Goal: Information Seeking & Learning: Learn about a topic

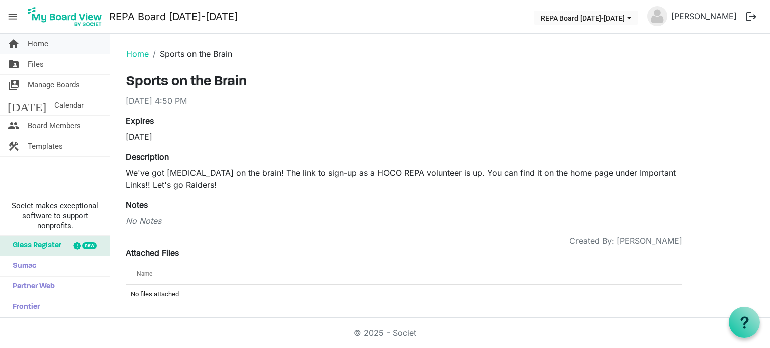
click at [39, 45] on span "Home" at bounding box center [38, 44] width 21 height 20
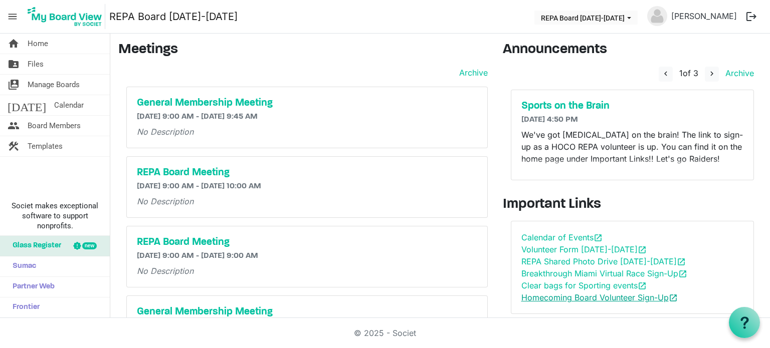
click at [577, 295] on link "Homecoming Board Volunteer Sign-Up open_in_new" at bounding box center [599, 298] width 156 height 10
click at [555, 295] on link "Homecoming Board Volunteer Sign-Up open_in_new" at bounding box center [599, 298] width 156 height 10
click at [35, 64] on span "Files" at bounding box center [36, 64] width 16 height 20
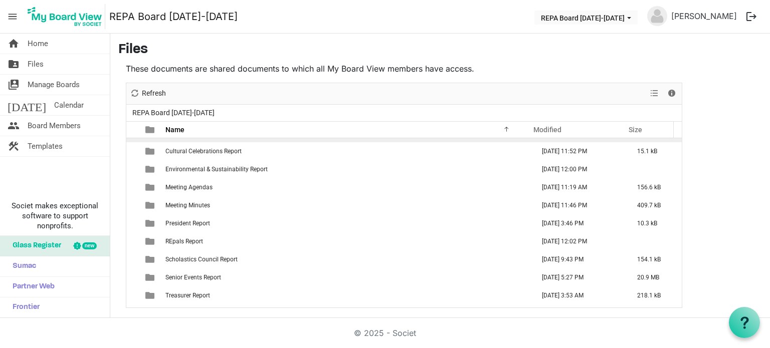
scroll to position [101, 0]
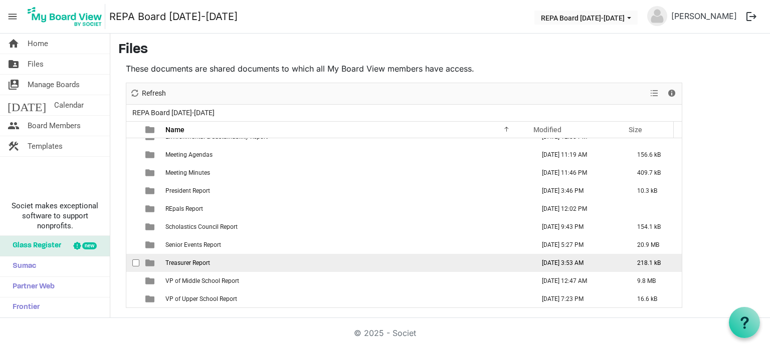
click at [176, 263] on span "Treasurer Report" at bounding box center [187, 263] width 45 height 7
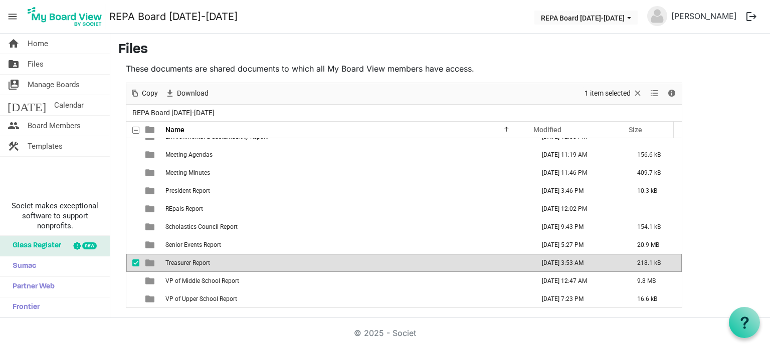
click at [176, 263] on span "Treasurer Report" at bounding box center [187, 263] width 45 height 7
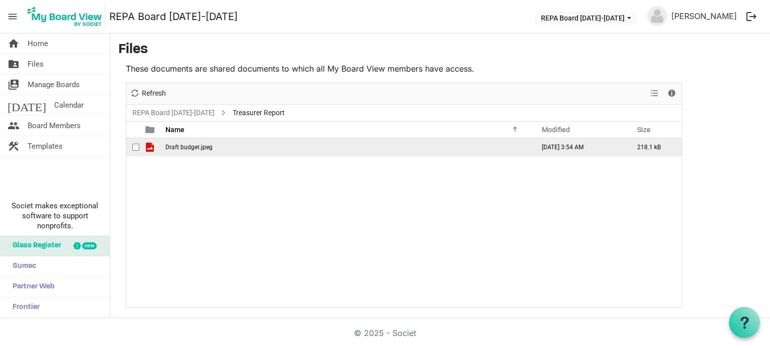
click at [208, 146] on span "Draft budget.jpeg" at bounding box center [188, 147] width 47 height 7
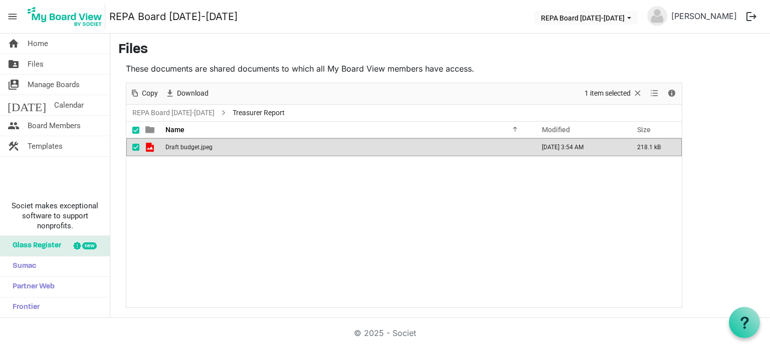
click at [208, 146] on span "Draft budget.jpeg" at bounding box center [188, 147] width 47 height 7
